Goal: Find specific fact: Find specific fact

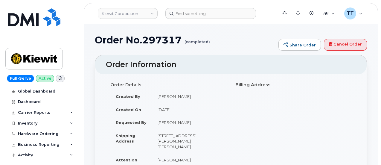
drag, startPoint x: 269, startPoint y: 8, endPoint x: 213, endPoint y: 24, distance: 58.0
click at [269, 8] on form at bounding box center [220, 13] width 108 height 11
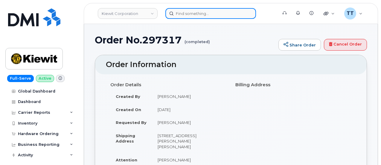
click at [199, 15] on input at bounding box center [211, 13] width 91 height 11
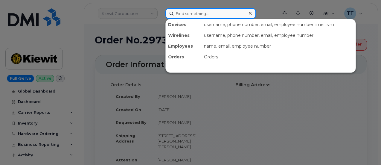
paste input "[PHONE_NUMBER]"
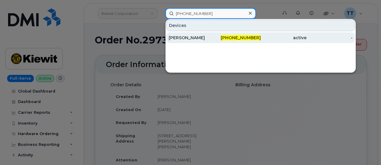
type input "[PHONE_NUMBER]"
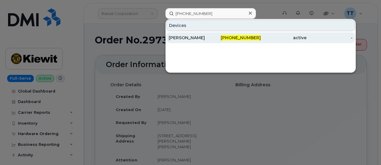
click at [227, 37] on div "[PHONE_NUMBER]" at bounding box center [238, 38] width 46 height 6
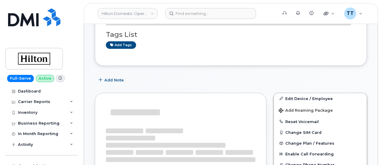
scroll to position [51, 0]
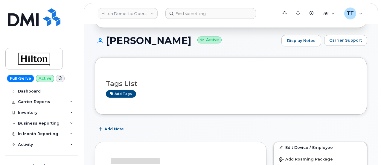
click at [155, 44] on h1 "[PERSON_NAME] Active" at bounding box center [187, 40] width 184 height 10
click at [155, 43] on h1 "NELSON MARQUEZ Active" at bounding box center [187, 40] width 184 height 10
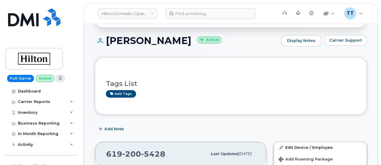
drag, startPoint x: 155, startPoint y: 43, endPoint x: 139, endPoint y: 43, distance: 15.9
click at [139, 43] on h1 "NELSON MARQUEZ Active" at bounding box center [187, 40] width 184 height 10
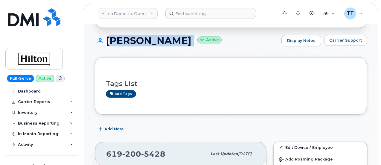
click at [139, 43] on h1 "NELSON MARQUEZ Active" at bounding box center [187, 40] width 184 height 10
copy h1 "[PERSON_NAME]"
click at [174, 59] on div "Tags List Add tags" at bounding box center [231, 85] width 272 height 57
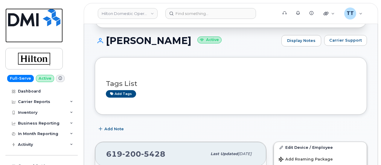
click at [37, 31] on link at bounding box center [33, 25] width 57 height 34
click at [147, 38] on h1 "NELSON MARQUEZ Active" at bounding box center [187, 40] width 184 height 10
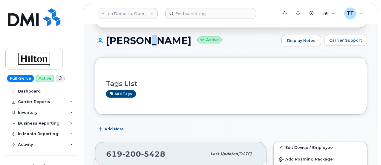
click at [147, 38] on h1 "NELSON MARQUEZ Active" at bounding box center [187, 40] width 184 height 10
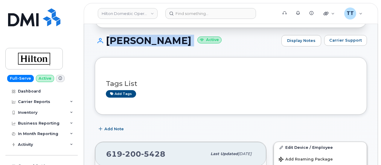
click at [147, 38] on h1 "NELSON MARQUEZ Active" at bounding box center [187, 40] width 184 height 10
copy h1 "[PERSON_NAME]"
click at [170, 54] on div "NELSON MARQUEZ Active Display Notes Carrier Support" at bounding box center [231, 46] width 272 height 22
